Goal: Find specific page/section: Find specific page/section

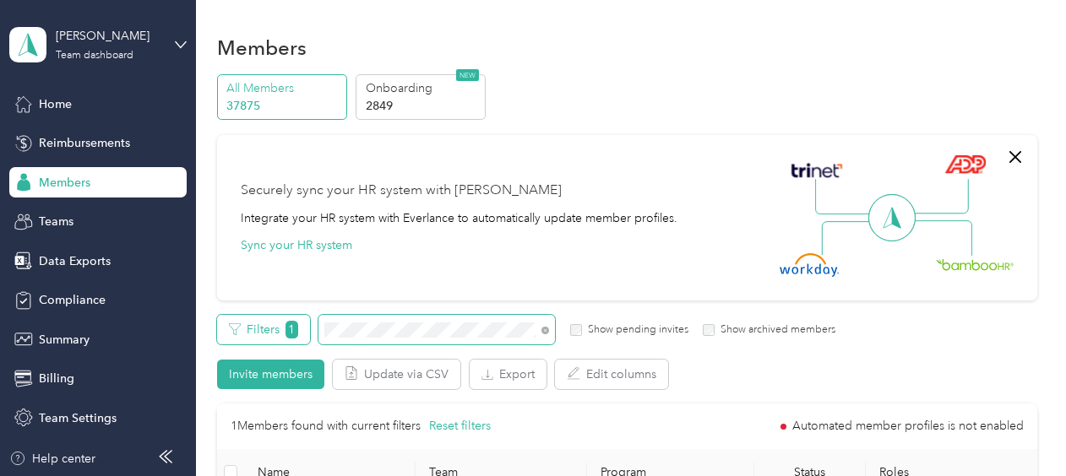
click at [309, 323] on div "Filters 1 Show pending invites Show archived members" at bounding box center [526, 330] width 619 height 30
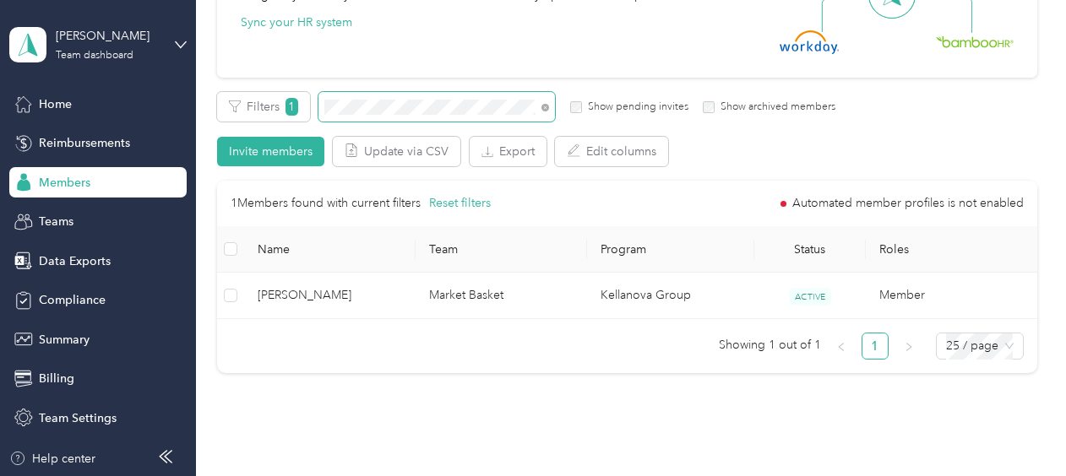
scroll to position [246, 0]
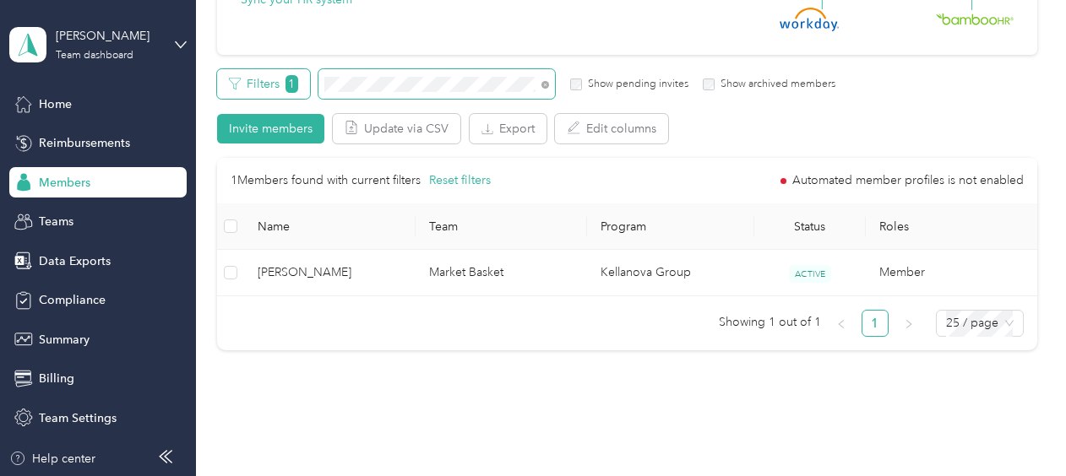
click at [296, 97] on div "Filters 1 Show pending invites Show archived members" at bounding box center [526, 84] width 619 height 30
click at [320, 89] on span at bounding box center [436, 84] width 236 height 30
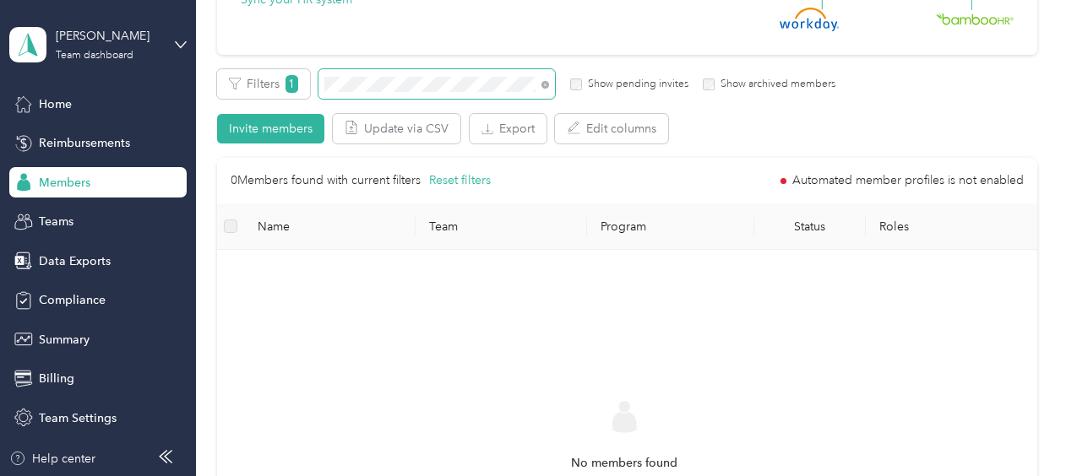
click at [316, 83] on div "Filters 1 Show pending invites Show archived members" at bounding box center [526, 84] width 619 height 30
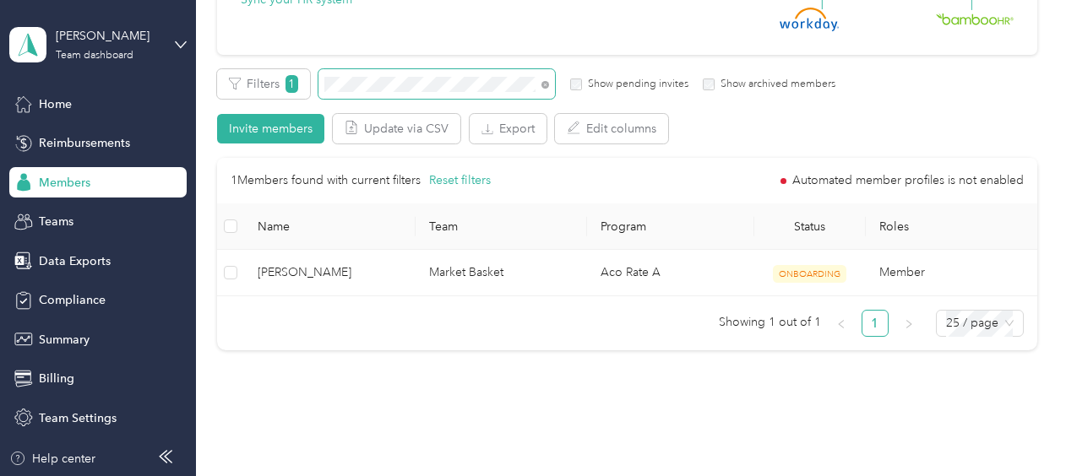
click at [316, 83] on div "Filters 1 Show pending invites Show archived members" at bounding box center [526, 84] width 619 height 30
click at [307, 92] on div "Filters 1 Show pending invites Show archived members" at bounding box center [526, 84] width 619 height 30
